Goal: Task Accomplishment & Management: Manage account settings

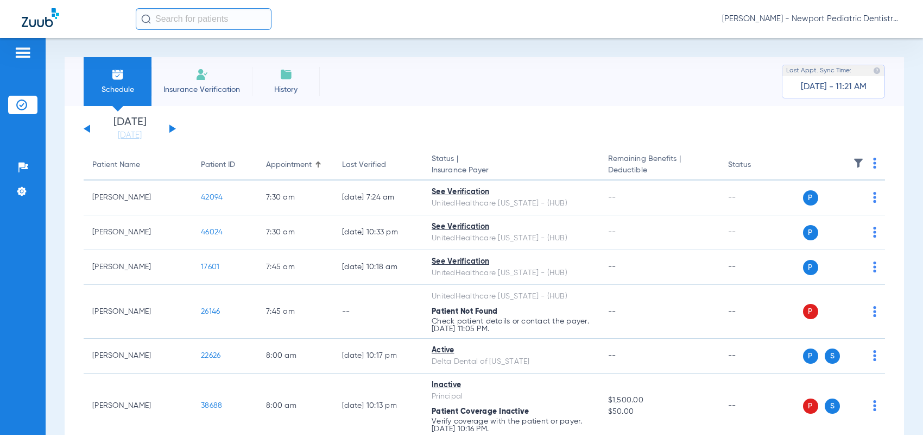
click at [172, 127] on button at bounding box center [172, 128] width 7 height 8
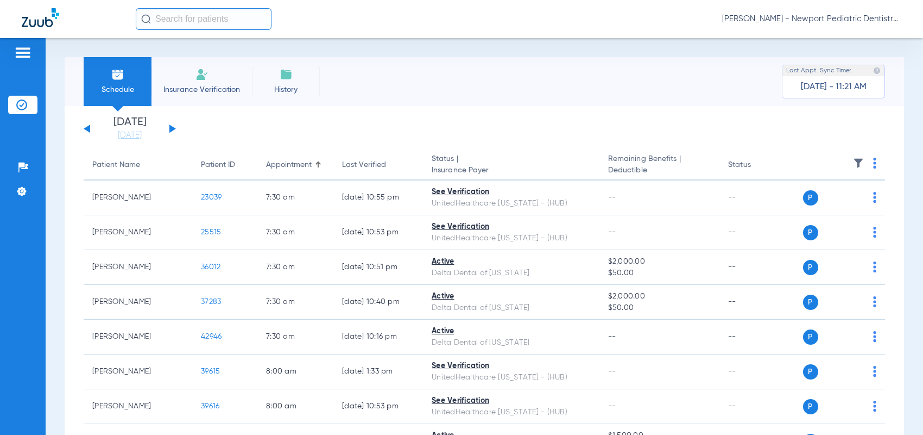
click at [86, 129] on button at bounding box center [87, 128] width 7 height 8
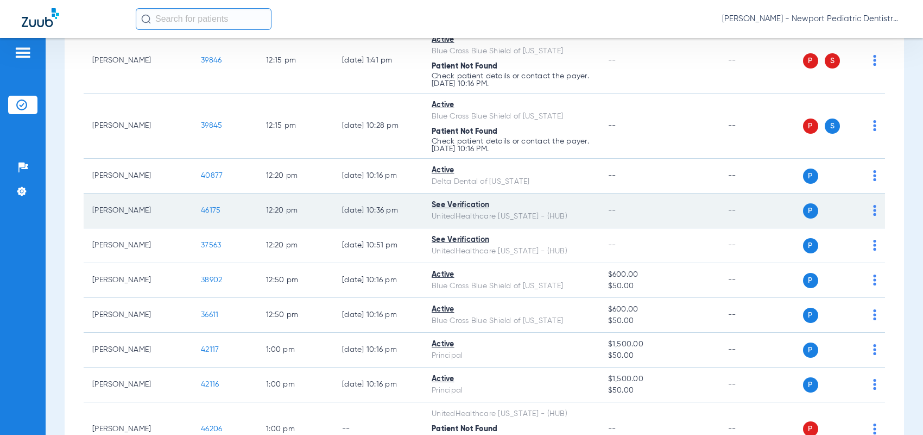
scroll to position [1141, 0]
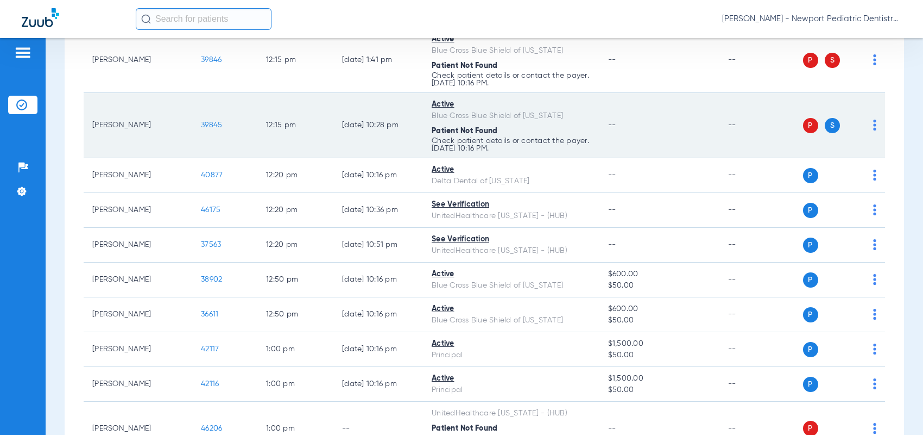
click at [873, 122] on img at bounding box center [874, 125] width 3 height 11
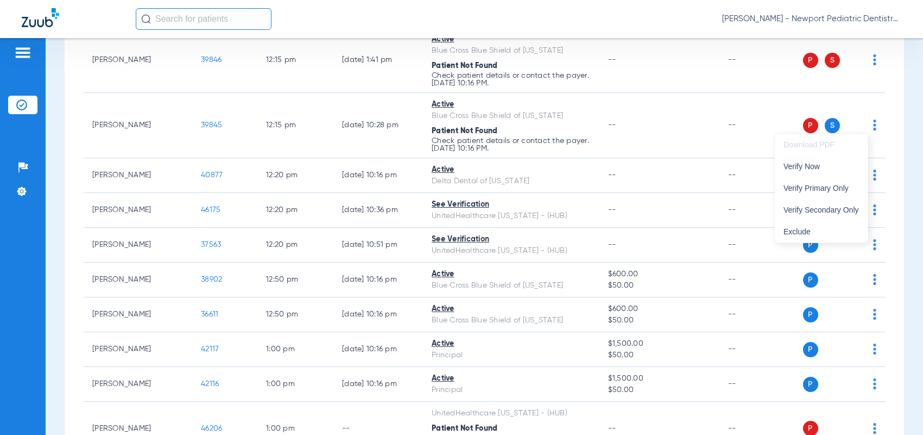
click at [592, 83] on div at bounding box center [461, 217] width 923 height 435
click at [212, 18] on input "text" at bounding box center [204, 19] width 136 height 22
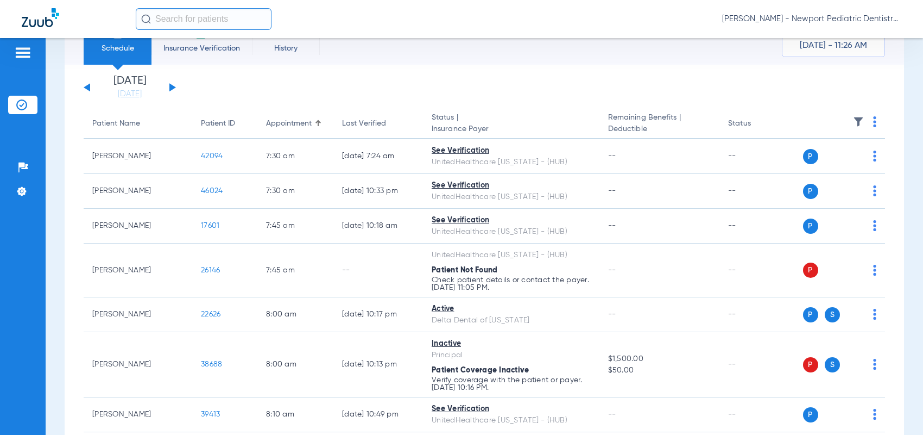
scroll to position [0, 0]
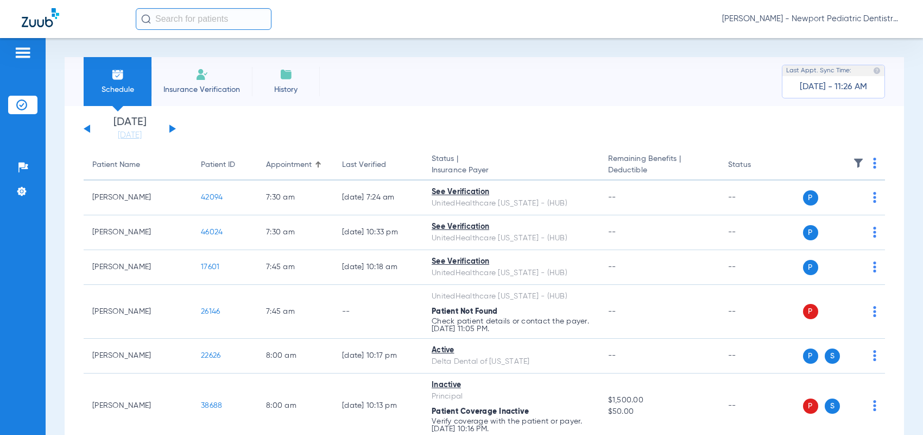
click at [174, 127] on button at bounding box center [172, 128] width 7 height 8
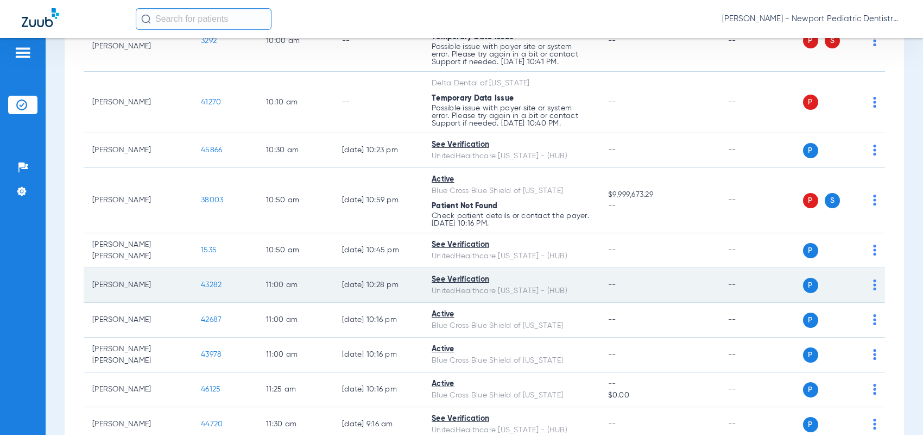
scroll to position [867, 0]
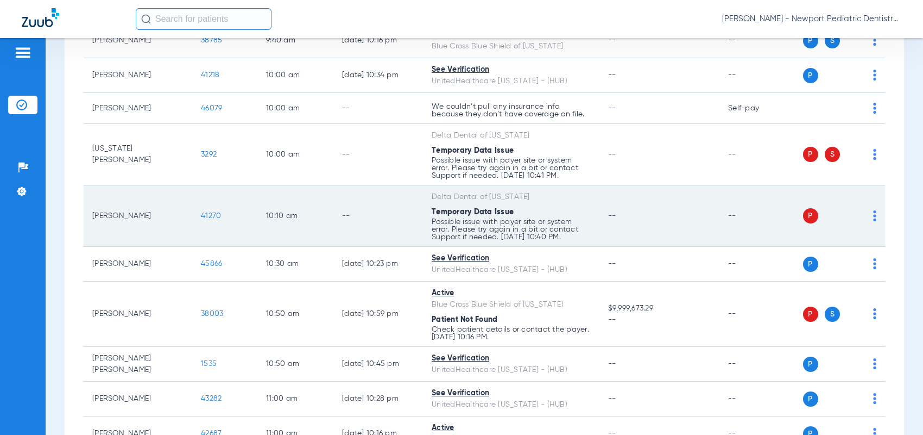
drag, startPoint x: 320, startPoint y: 222, endPoint x: 403, endPoint y: 189, distance: 88.8
click at [322, 218] on td "10:10 AM" at bounding box center [295, 215] width 76 height 61
